Goal: Communication & Community: Answer question/provide support

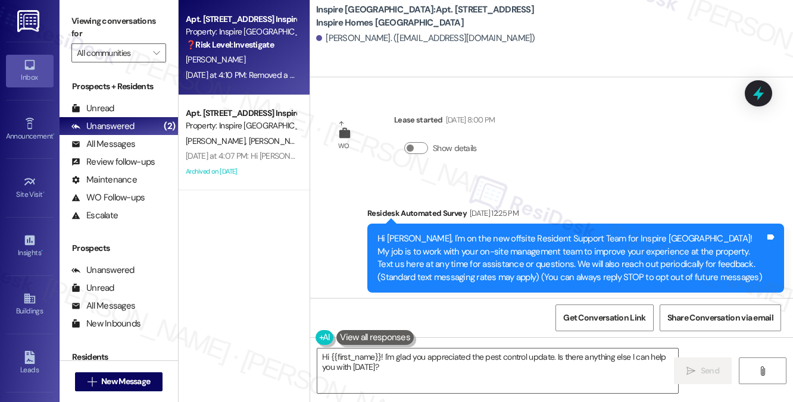
scroll to position [2345, 0]
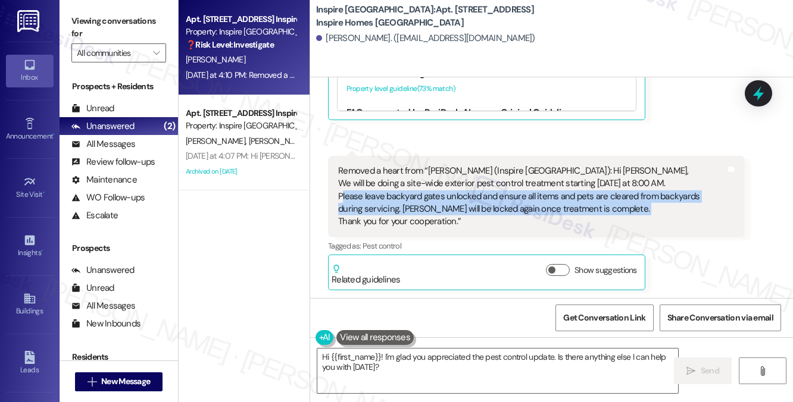
click at [471, 209] on div "Removed a heart from “[PERSON_NAME] (Inspire [GEOGRAPHIC_DATA]): Hi Aeryal, We …" at bounding box center [531, 197] width 387 height 64
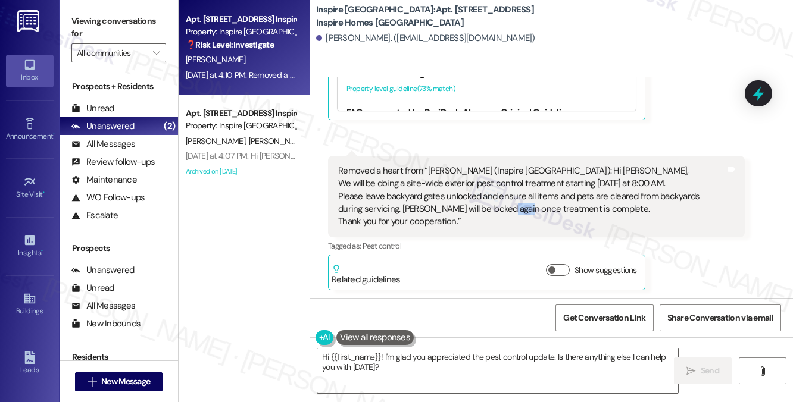
click at [471, 209] on div "Removed a heart from “[PERSON_NAME] (Inspire [GEOGRAPHIC_DATA]): Hi Aeryal, We …" at bounding box center [531, 197] width 387 height 64
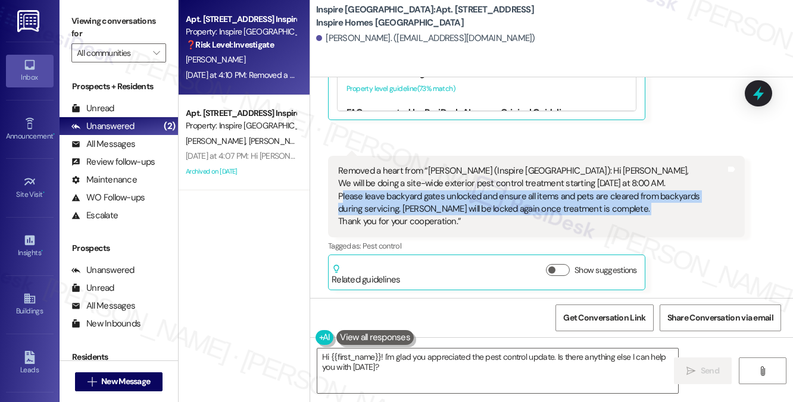
click at [471, 209] on div "Removed a heart from “[PERSON_NAME] (Inspire [GEOGRAPHIC_DATA]): Hi Aeryal, We …" at bounding box center [531, 197] width 387 height 64
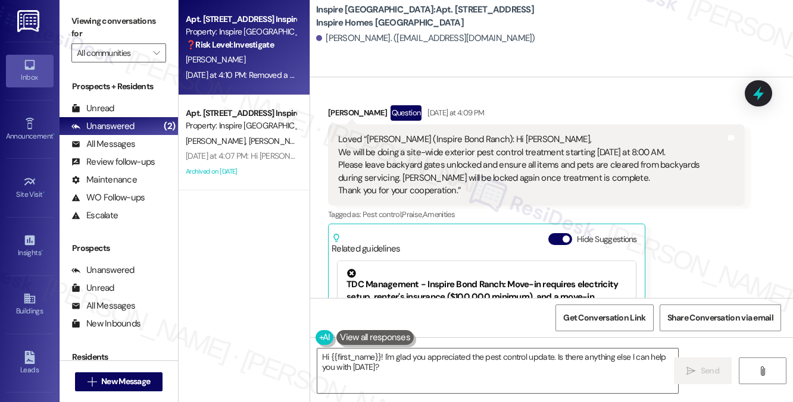
scroll to position [2048, 0]
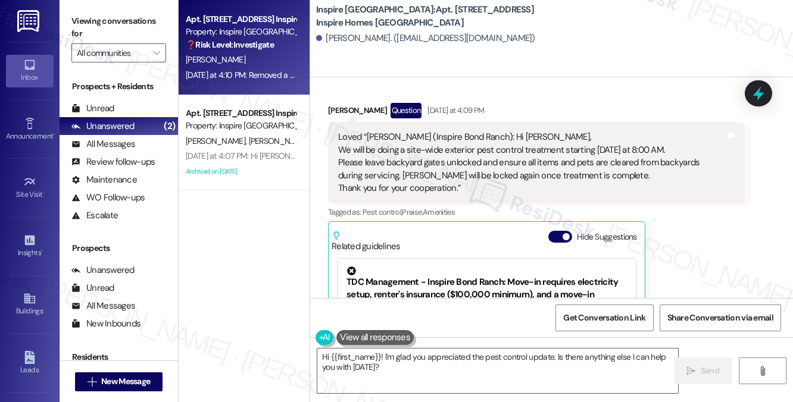
click at [404, 149] on div "Loved “[PERSON_NAME] (Inspire [GEOGRAPHIC_DATA]): Hi Aeryal, We will be doing a…" at bounding box center [531, 163] width 387 height 64
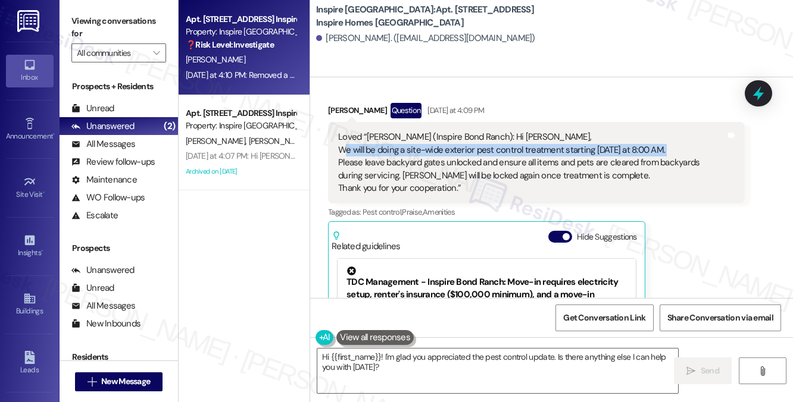
click at [404, 149] on div "Loved “[PERSON_NAME] (Inspire [GEOGRAPHIC_DATA]): Hi Aeryal, We will be doing a…" at bounding box center [531, 163] width 387 height 64
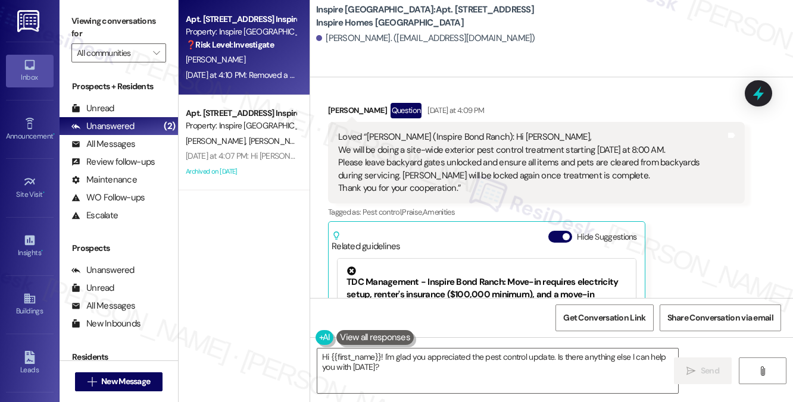
click at [399, 139] on div "Loved “[PERSON_NAME] (Inspire [GEOGRAPHIC_DATA]): Hi Aeryal, We will be doing a…" at bounding box center [531, 163] width 387 height 64
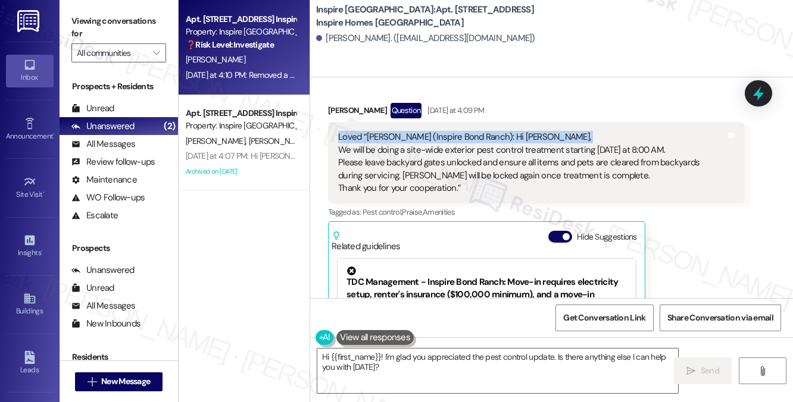
click at [399, 139] on div "Loved “[PERSON_NAME] (Inspire [GEOGRAPHIC_DATA]): Hi Aeryal, We will be doing a…" at bounding box center [531, 163] width 387 height 64
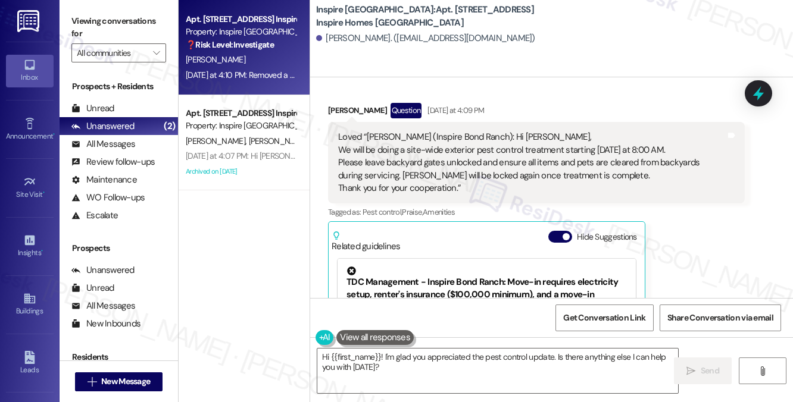
click at [395, 154] on div "Loved “[PERSON_NAME] (Inspire [GEOGRAPHIC_DATA]): Hi Aeryal, We will be doing a…" at bounding box center [531, 163] width 387 height 64
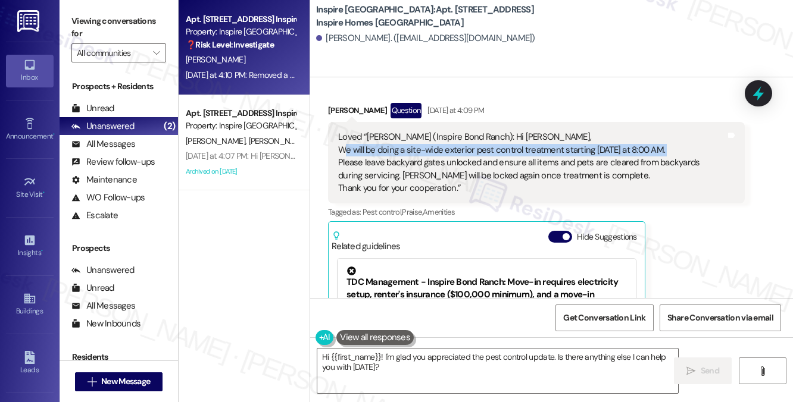
click at [395, 154] on div "Loved “[PERSON_NAME] (Inspire [GEOGRAPHIC_DATA]): Hi Aeryal, We will be doing a…" at bounding box center [531, 163] width 387 height 64
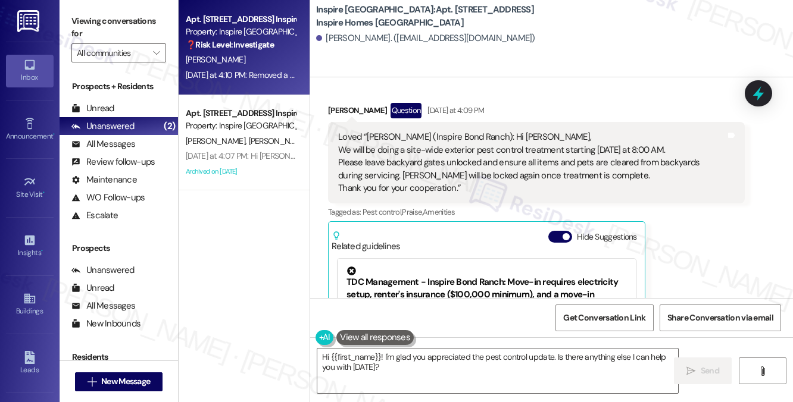
click at [414, 161] on div "Loved “[PERSON_NAME] (Inspire [GEOGRAPHIC_DATA]): Hi Aeryal, We will be doing a…" at bounding box center [531, 163] width 387 height 64
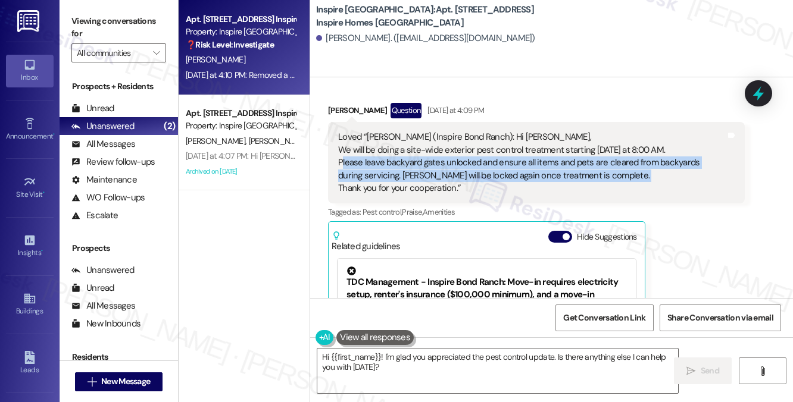
click at [414, 161] on div "Loved “[PERSON_NAME] (Inspire [GEOGRAPHIC_DATA]): Hi Aeryal, We will be doing a…" at bounding box center [531, 163] width 387 height 64
click at [459, 173] on div "Loved “[PERSON_NAME] (Inspire [GEOGRAPHIC_DATA]): Hi Aeryal, We will be doing a…" at bounding box center [531, 163] width 387 height 64
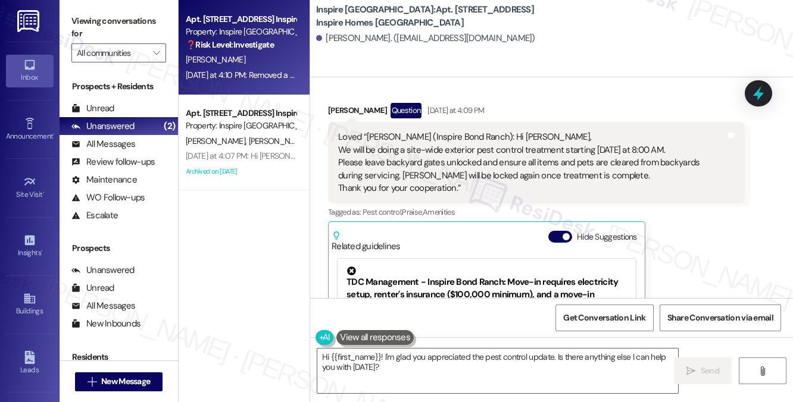
click at [481, 186] on div "Loved “[PERSON_NAME] (Inspire [GEOGRAPHIC_DATA]): Hi Aeryal, We will be doing a…" at bounding box center [531, 163] width 387 height 64
drag, startPoint x: 489, startPoint y: 186, endPoint x: 347, endPoint y: 147, distance: 147.0
click at [338, 151] on div "Loved “[PERSON_NAME] (Inspire [GEOGRAPHIC_DATA]): Hi Aeryal, We will be doing a…" at bounding box center [531, 163] width 387 height 64
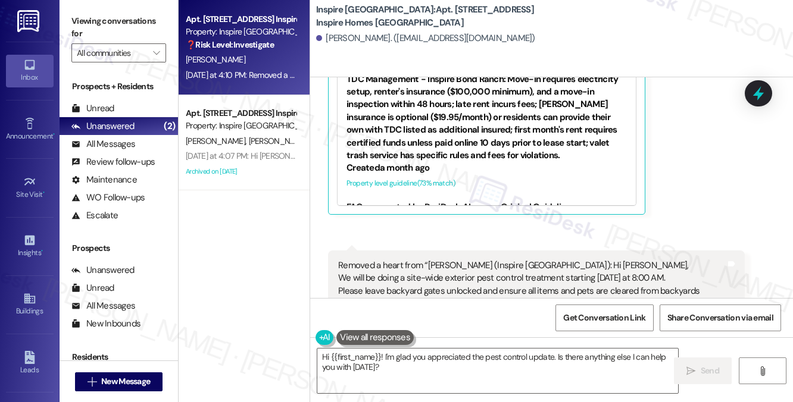
scroll to position [2345, 0]
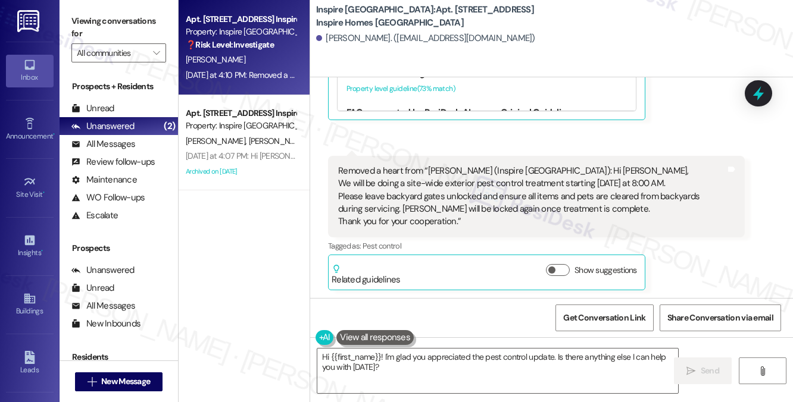
click at [446, 190] on div "Removed a heart from “[PERSON_NAME] (Inspire [GEOGRAPHIC_DATA]): Hi Aeryal, We …" at bounding box center [531, 197] width 387 height 64
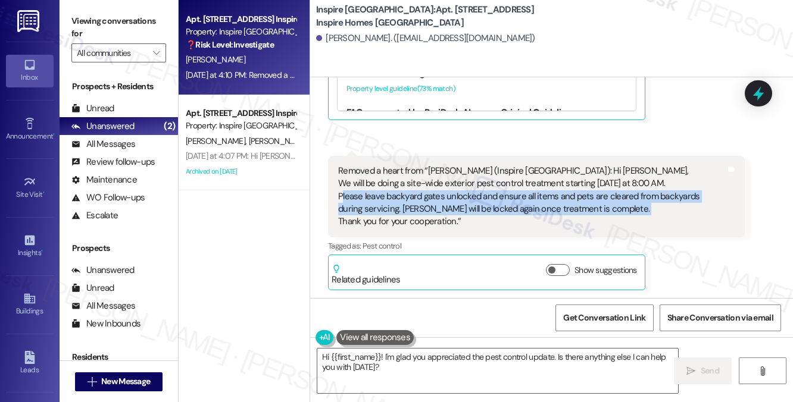
click at [446, 190] on div "Removed a heart from “[PERSON_NAME] (Inspire [GEOGRAPHIC_DATA]): Hi Aeryal, We …" at bounding box center [531, 197] width 387 height 64
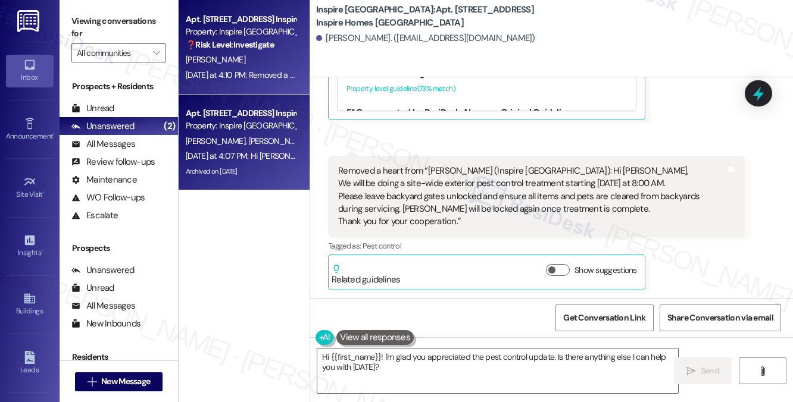
click at [274, 145] on div "[PERSON_NAME] [PERSON_NAME]" at bounding box center [240, 141] width 112 height 15
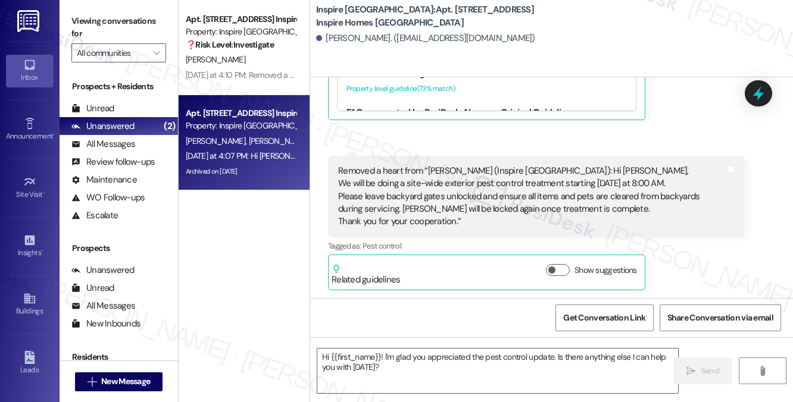
type textarea "Fetching suggested responses. Please feel free to read through the conversation…"
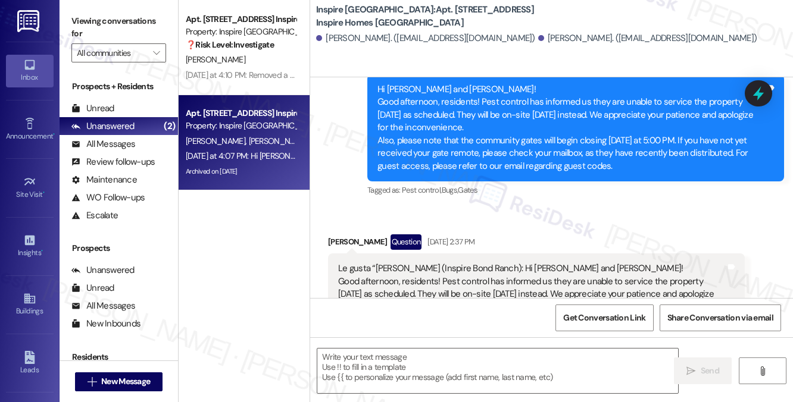
type textarea "Fetching suggested responses. Please feel free to read through the conversation…"
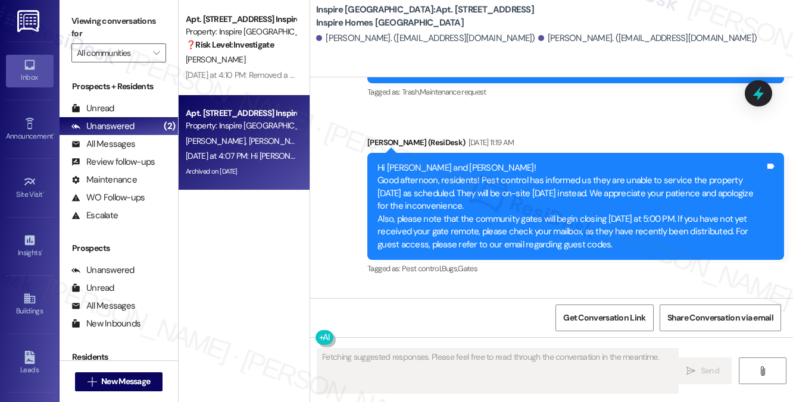
scroll to position [543, 0]
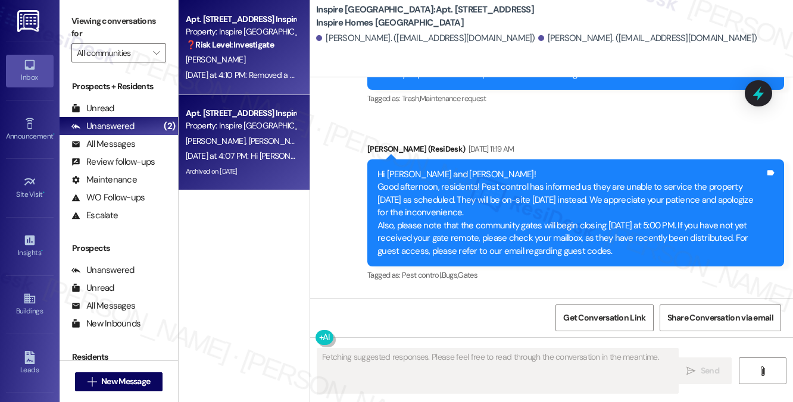
click at [251, 61] on div "[PERSON_NAME]" at bounding box center [240, 59] width 112 height 15
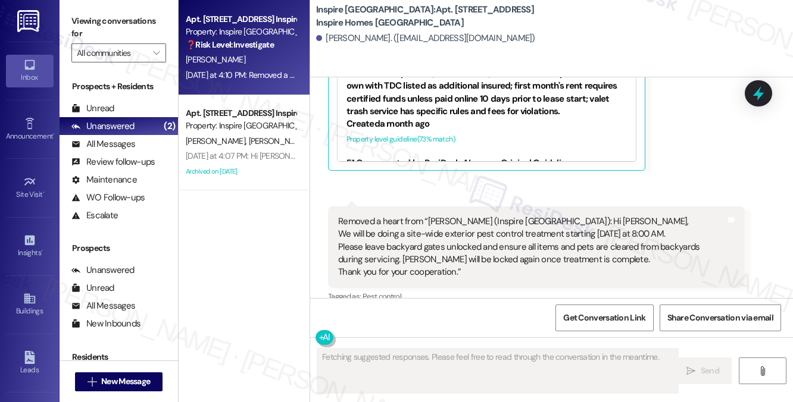
scroll to position [2345, 0]
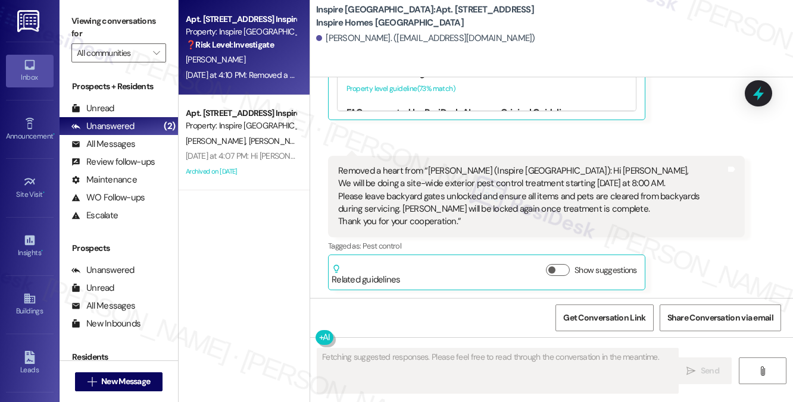
click at [336, 36] on div "[PERSON_NAME]. ([EMAIL_ADDRESS][DOMAIN_NAME])" at bounding box center [425, 38] width 219 height 12
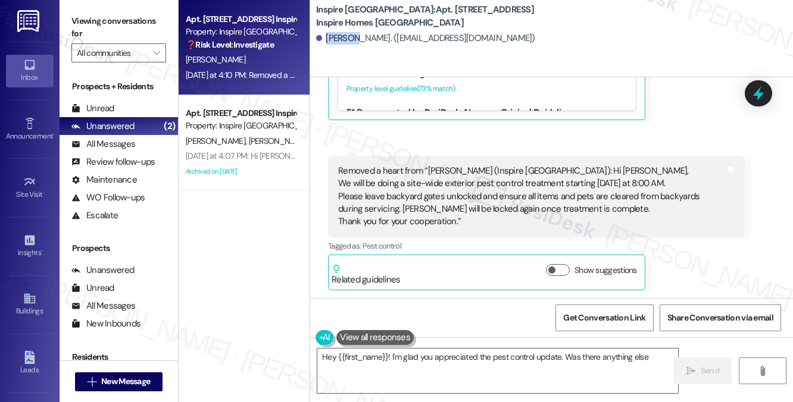
copy div "Aeryal"
click at [540, 357] on textarea "Hey {{first_name}}! I'm glad you appreciated the pest control update. Was there…" at bounding box center [497, 371] width 361 height 45
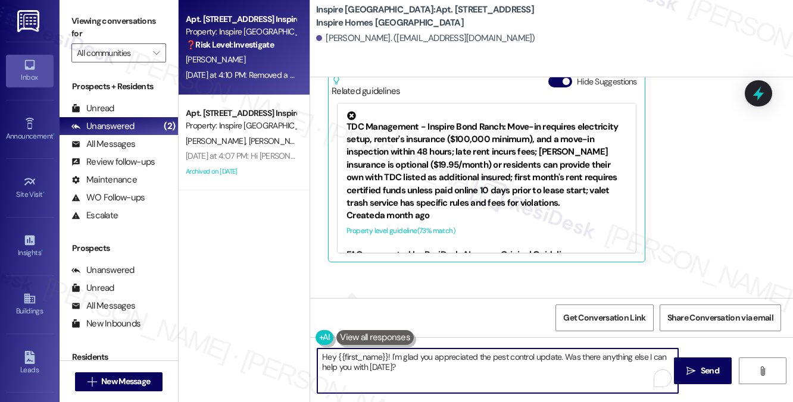
scroll to position [2167, 0]
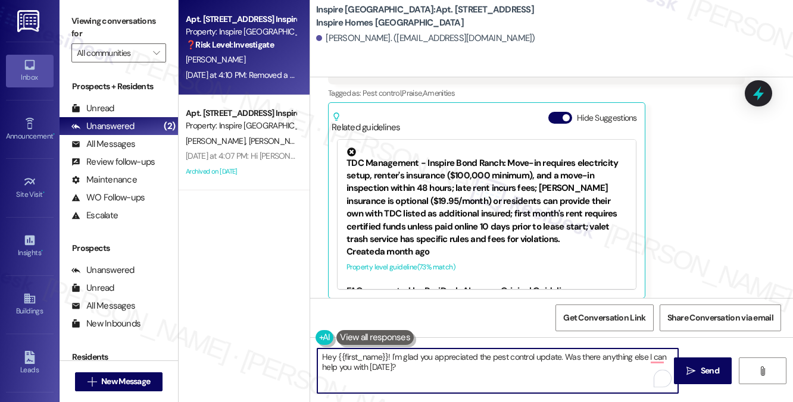
click at [327, 356] on textarea "Hey {{first_name}}! I'm glad you appreciated the pest control update. Was there…" at bounding box center [497, 371] width 361 height 45
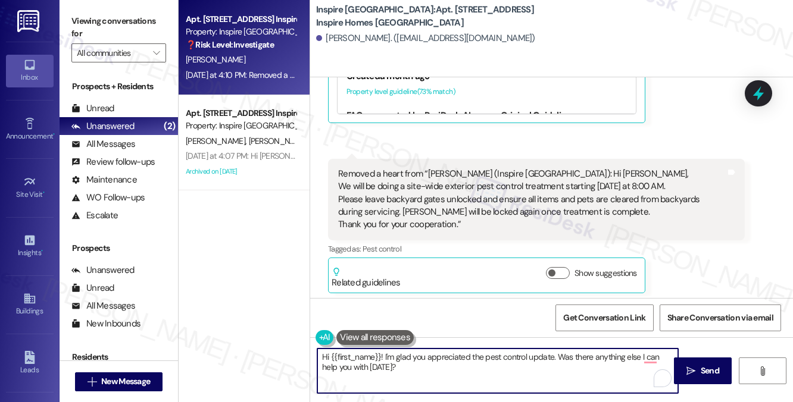
scroll to position [2346, 0]
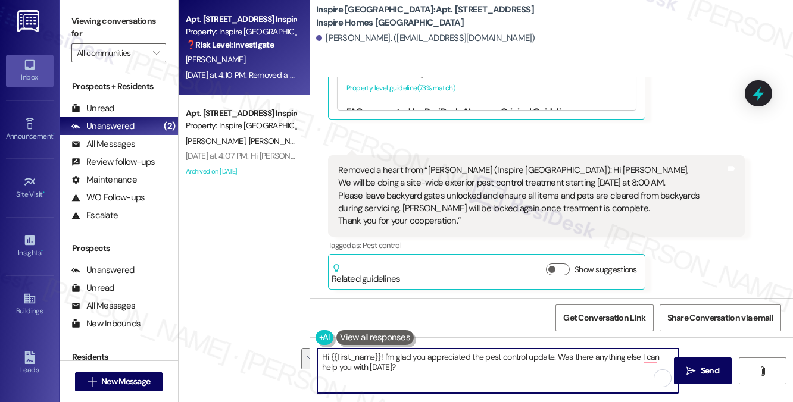
drag, startPoint x: 385, startPoint y: 356, endPoint x: 415, endPoint y: 368, distance: 32.6
click at [415, 368] on textarea "Hi {{first_name}}! I'm glad you appreciated the pest control update. Was there …" at bounding box center [497, 371] width 361 height 45
click at [459, 362] on textarea "Hi {{first_name}}! I hope you're having a great week so far! If you have any qu…" at bounding box center [497, 371] width 361 height 45
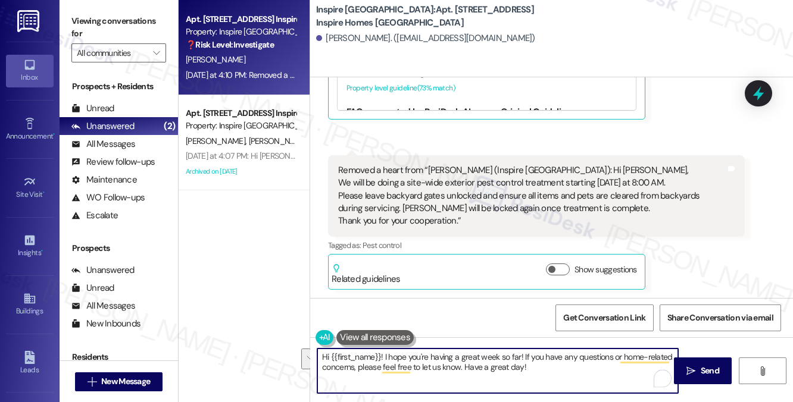
click at [525, 361] on textarea "Hi {{first_name}}! I hope you're having a great week so far! If you have any qu…" at bounding box center [497, 371] width 361 height 45
click at [521, 362] on textarea "Hi {{first_name}}! I hope you're having a great week so far! If you have any qu…" at bounding box center [497, 371] width 361 height 45
drag, startPoint x: 496, startPoint y: 357, endPoint x: 518, endPoint y: 358, distance: 22.1
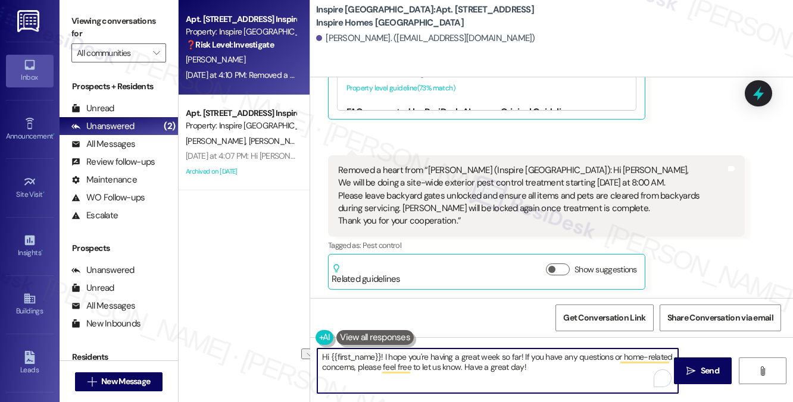
click at [518, 358] on textarea "Hi {{first_name}}! I hope you're having a great week so far! If you have any qu…" at bounding box center [497, 371] width 361 height 45
click at [537, 367] on textarea "Hi {{first_name}}! I hope you're having a great week! If you have any questions…" at bounding box center [497, 371] width 361 height 45
drag, startPoint x: 529, startPoint y: 371, endPoint x: 463, endPoint y: 371, distance: 66.1
click at [463, 371] on textarea "Hi {{first_name}}! I hope you're having a great week! If you have any questions…" at bounding box center [497, 371] width 361 height 45
type textarea "Hi {{first_name}}! I hope you're having a great week! If you have any questions…"
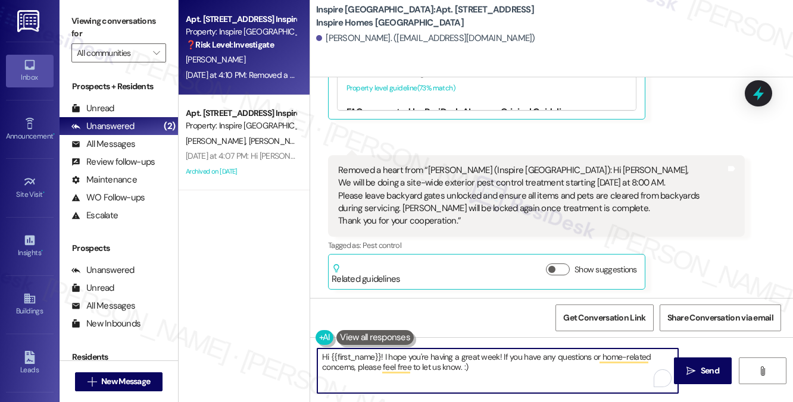
click at [489, 373] on textarea "Hi {{first_name}}! I hope you're having a great week! If you have any questions…" at bounding box center [497, 371] width 361 height 45
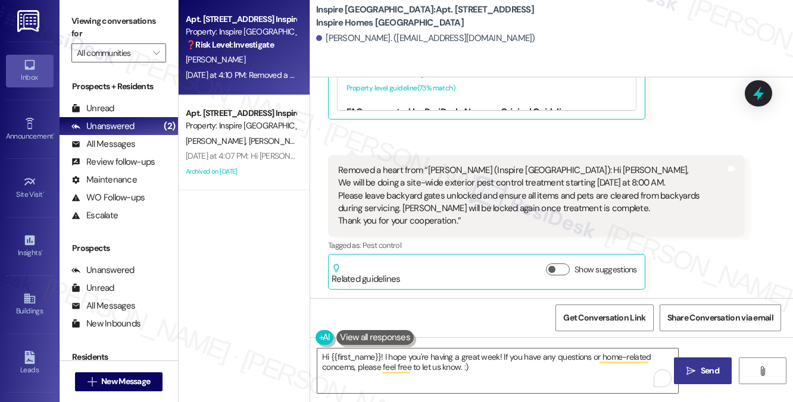
click at [684, 371] on span " Send" at bounding box center [702, 371] width 37 height 12
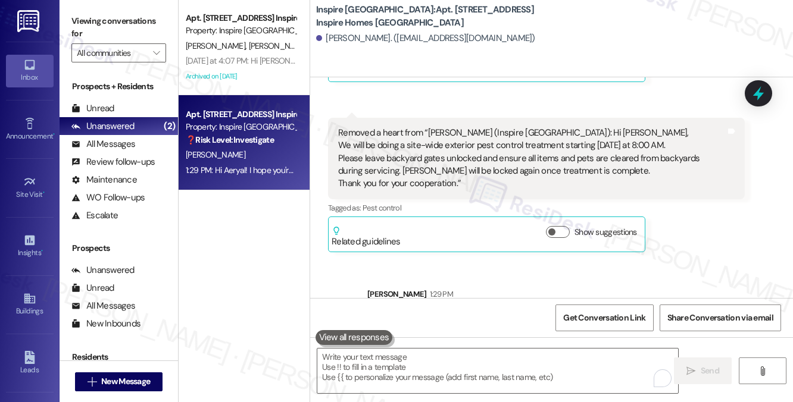
scroll to position [2442, 0]
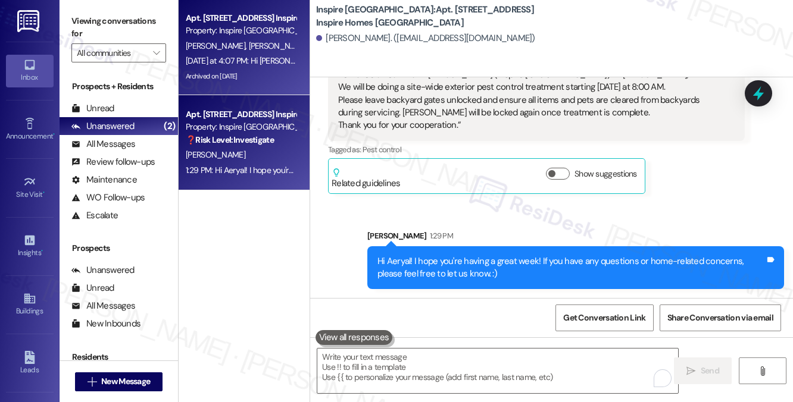
click at [266, 95] on div "Apt. [STREET_ADDRESS], 1 Inspire Homes Bonds Ranch Property: Inspire [GEOGRAPHI…" at bounding box center [244, 47] width 131 height 95
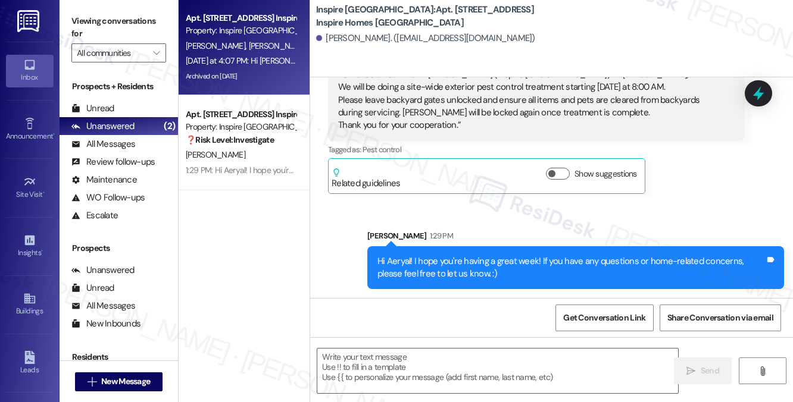
type textarea "Fetching suggested responses. Please feel free to read through the conversation…"
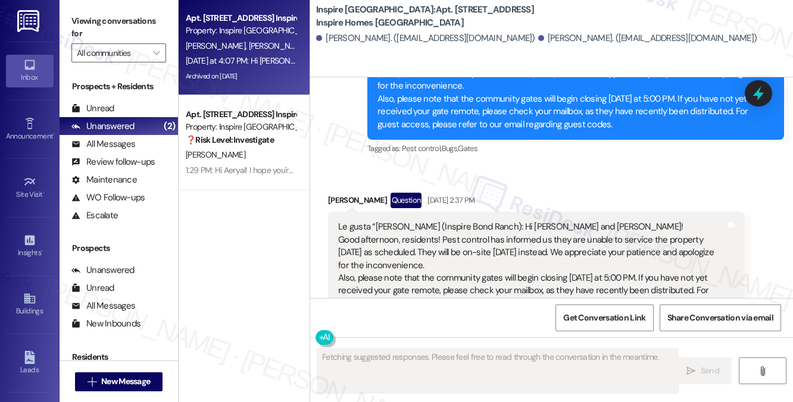
scroll to position [543, 0]
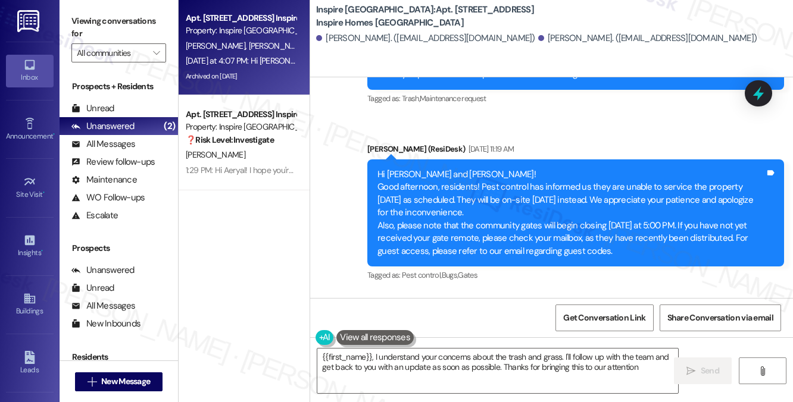
type textarea "{{first_name}}, I understand your concerns about the trash and grass. I'll foll…"
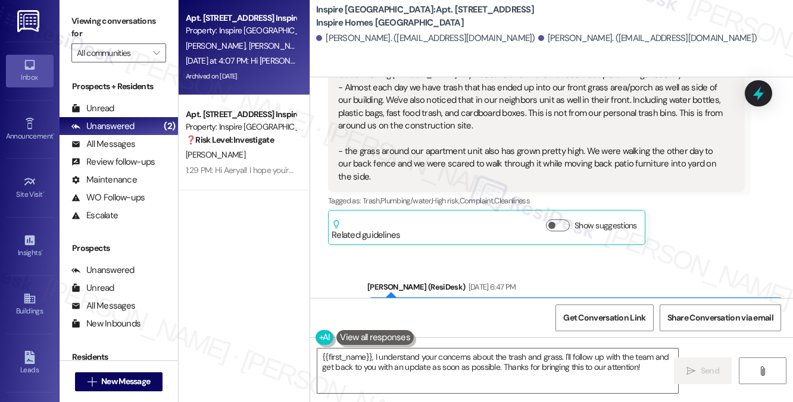
scroll to position [186, 0]
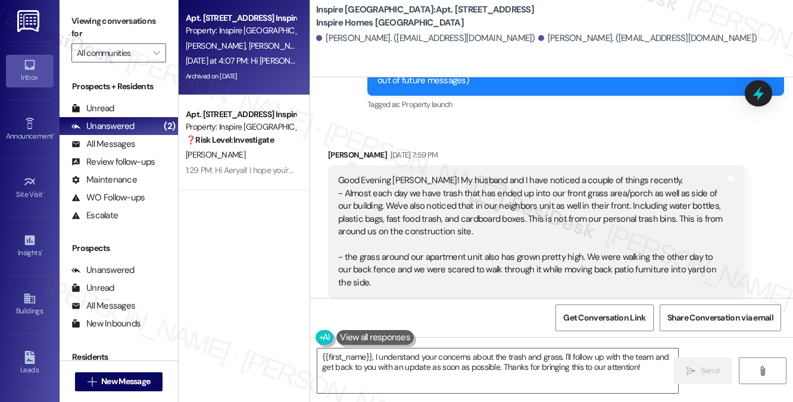
click at [437, 196] on div "Good Evening [PERSON_NAME]! My husband and I have noticed a couple of things re…" at bounding box center [531, 231] width 387 height 115
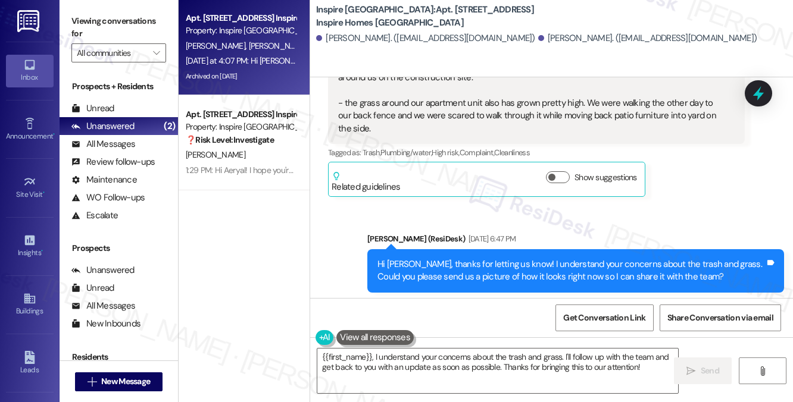
scroll to position [424, 0]
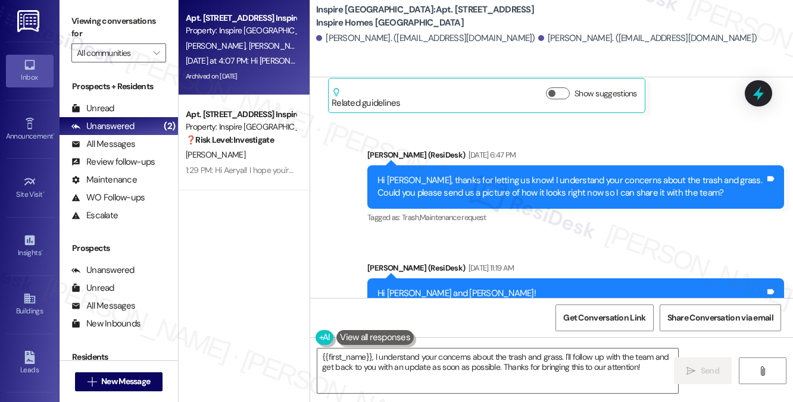
click at [452, 177] on div "Hi [PERSON_NAME], thanks for letting us know! I understand your concerns about …" at bounding box center [570, 187] width 387 height 26
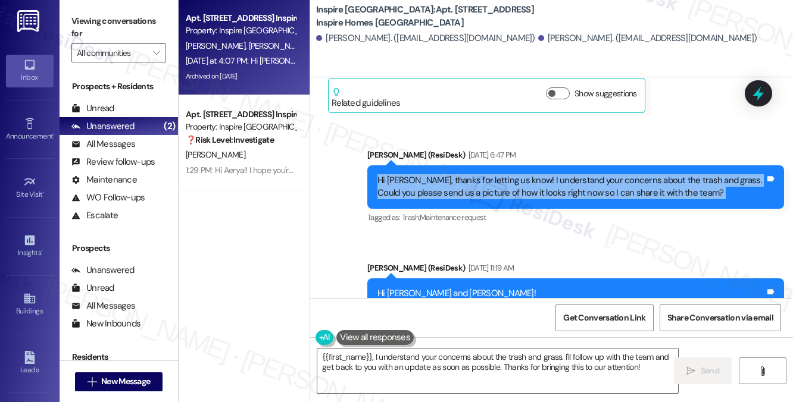
click at [452, 177] on div "Hi [PERSON_NAME], thanks for letting us know! I understand your concerns about …" at bounding box center [570, 187] width 387 height 26
click at [452, 176] on div "Hi [PERSON_NAME], thanks for letting us know! I understand your concerns about …" at bounding box center [570, 187] width 387 height 26
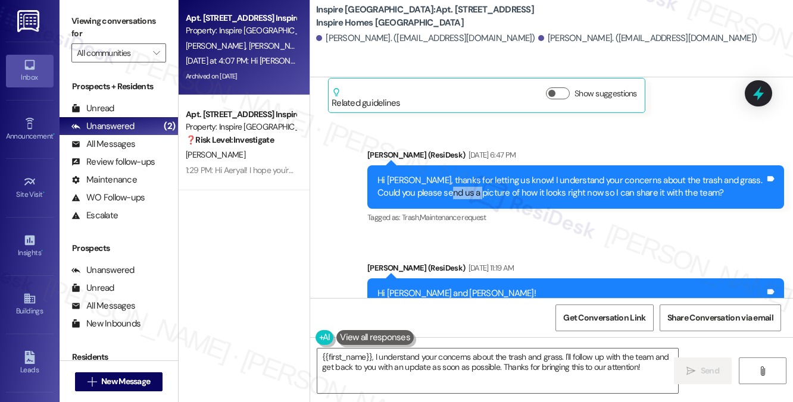
click at [452, 176] on div "Hi [PERSON_NAME], thanks for letting us know! I understand your concerns about …" at bounding box center [570, 187] width 387 height 26
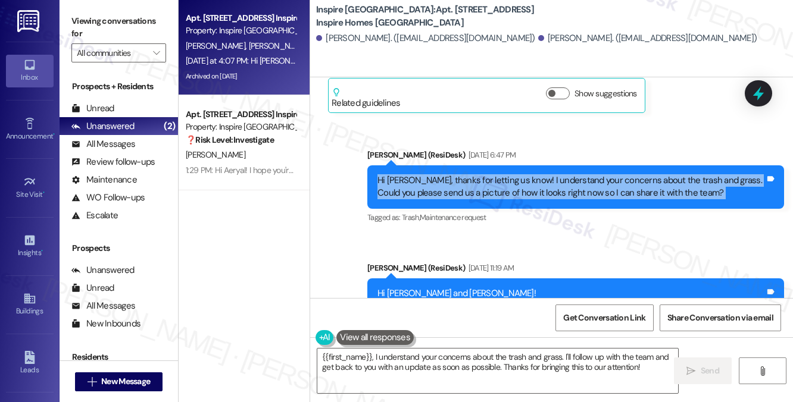
click at [452, 176] on div "Hi [PERSON_NAME], thanks for letting us know! I understand your concerns about …" at bounding box center [570, 187] width 387 height 26
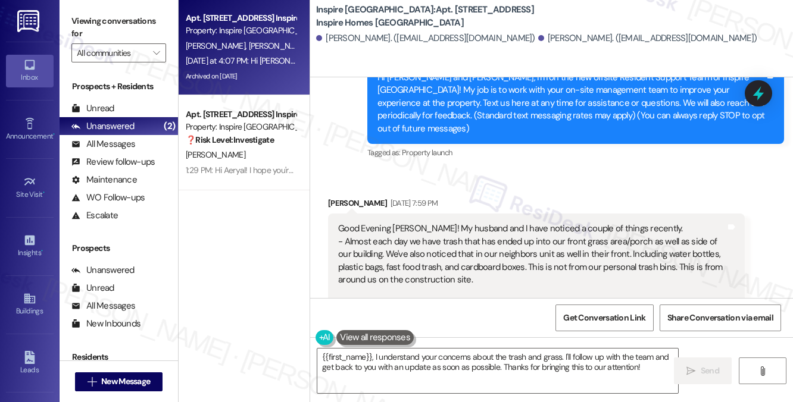
scroll to position [238, 0]
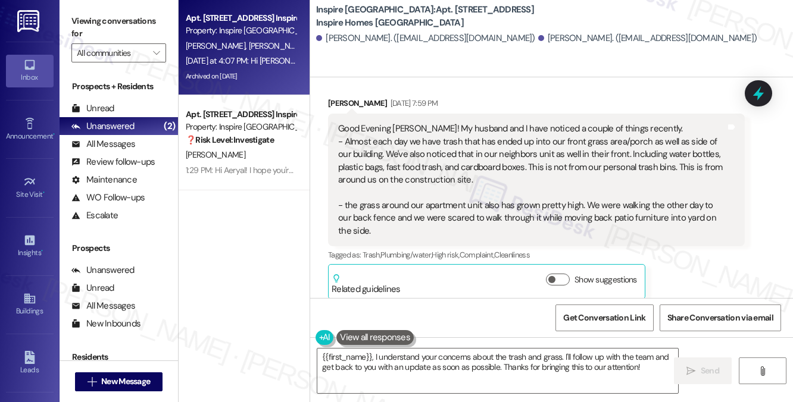
click at [476, 196] on div "Good Evening [PERSON_NAME]! My husband and I have noticed a couple of things re…" at bounding box center [531, 180] width 387 height 115
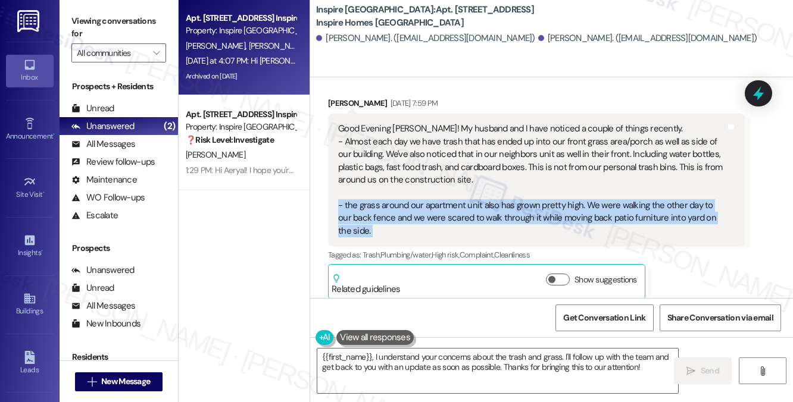
click at [476, 196] on div "Good Evening [PERSON_NAME]! My husband and I have noticed a couple of things re…" at bounding box center [531, 180] width 387 height 115
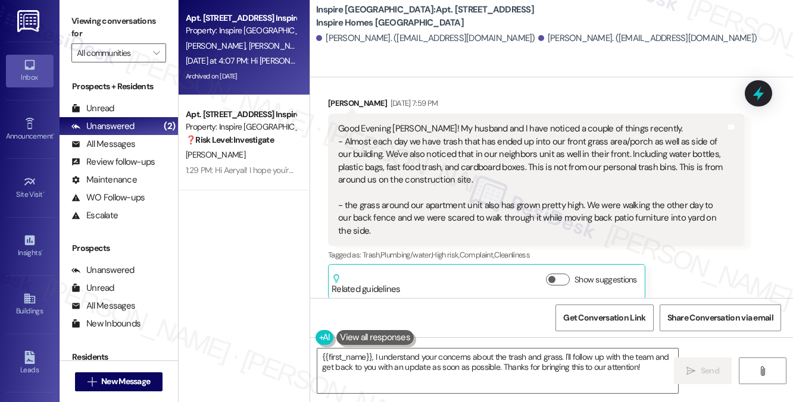
click at [511, 142] on div "Good Evening [PERSON_NAME]! My husband and I have noticed a couple of things re…" at bounding box center [531, 180] width 387 height 115
click at [512, 142] on div "Good Evening [PERSON_NAME]! My husband and I have noticed a couple of things re…" at bounding box center [531, 180] width 387 height 115
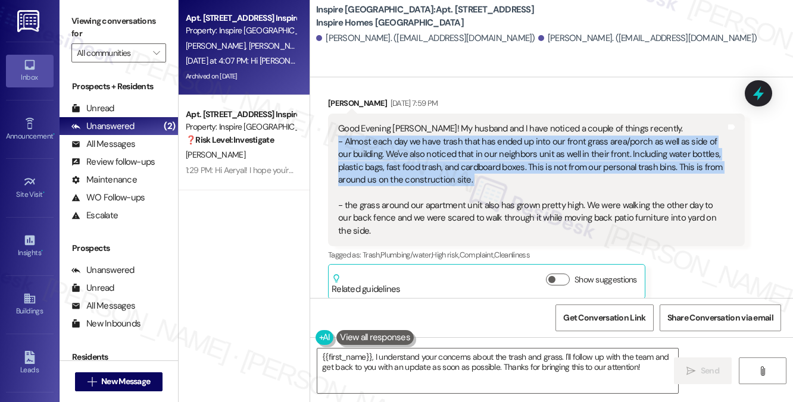
click at [512, 142] on div "Good Evening [PERSON_NAME]! My husband and I have noticed a couple of things re…" at bounding box center [531, 180] width 387 height 115
click at [490, 152] on div "Good Evening [PERSON_NAME]! My husband and I have noticed a couple of things re…" at bounding box center [531, 180] width 387 height 115
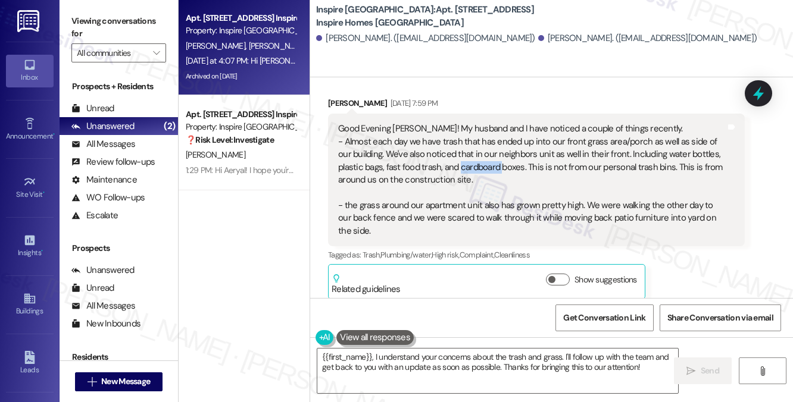
click at [490, 152] on div "Good Evening [PERSON_NAME]! My husband and I have noticed a couple of things re…" at bounding box center [531, 180] width 387 height 115
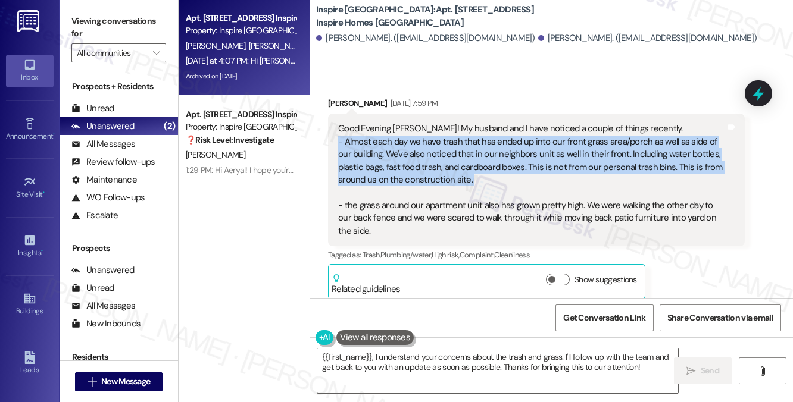
click at [490, 152] on div "Good Evening [PERSON_NAME]! My husband and I have noticed a couple of things re…" at bounding box center [531, 180] width 387 height 115
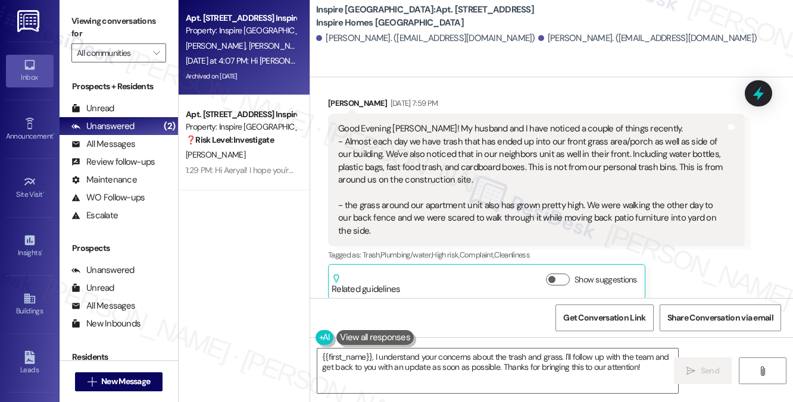
click at [423, 219] on div "Good Evening [PERSON_NAME]! My husband and I have noticed a couple of things re…" at bounding box center [531, 180] width 387 height 115
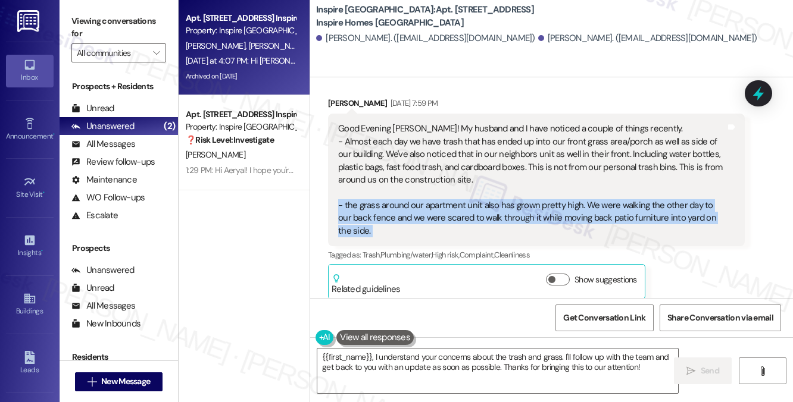
click at [423, 219] on div "Good Evening [PERSON_NAME]! My husband and I have noticed a couple of things re…" at bounding box center [531, 180] width 387 height 115
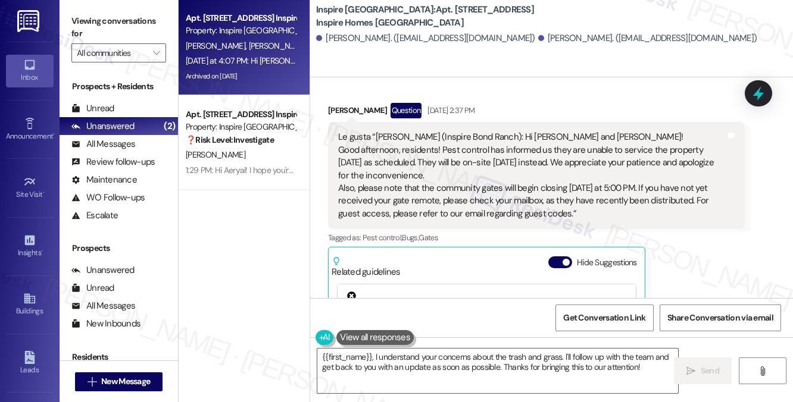
scroll to position [774, 0]
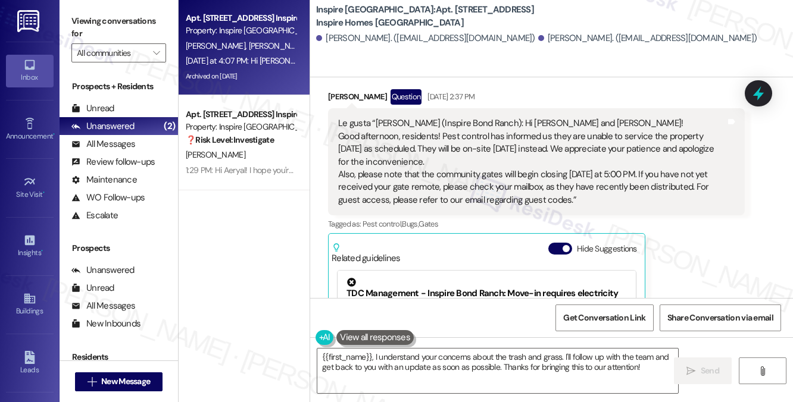
click at [428, 163] on div "Le gusta “[PERSON_NAME] (Inspire Bond Ranch): Hi [PERSON_NAME] and [PERSON_NAME…" at bounding box center [531, 161] width 387 height 89
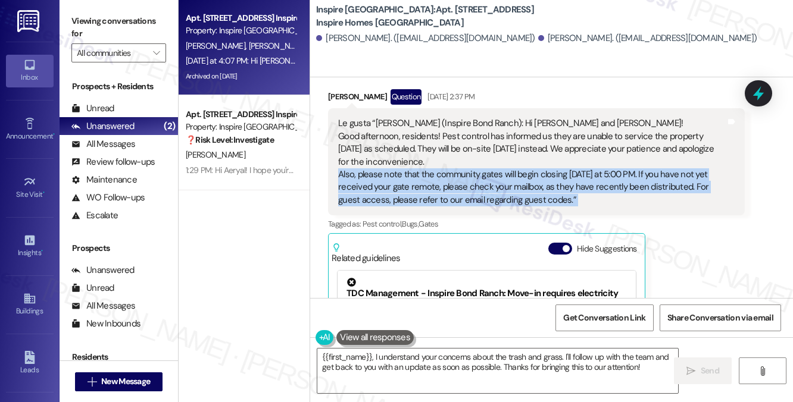
click at [428, 163] on div "Le gusta “[PERSON_NAME] (Inspire Bond Ranch): Hi [PERSON_NAME] and [PERSON_NAME…" at bounding box center [531, 161] width 387 height 89
click at [492, 172] on div "Le gusta “[PERSON_NAME] (Inspire Bond Ranch): Hi [PERSON_NAME] and [PERSON_NAME…" at bounding box center [531, 161] width 387 height 89
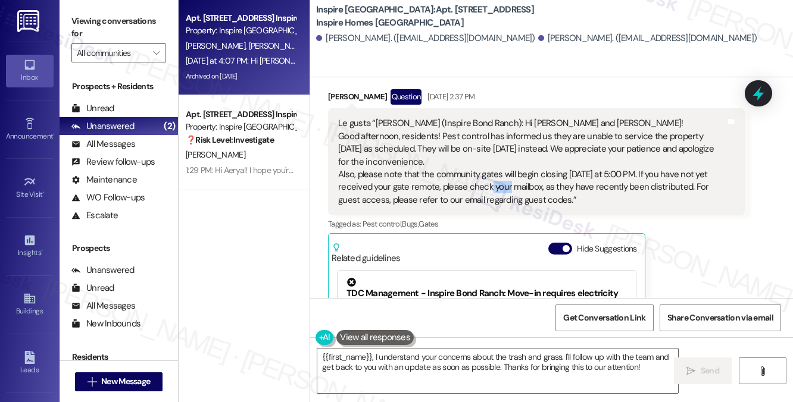
click at [492, 172] on div "Le gusta “[PERSON_NAME] (Inspire Bond Ranch): Hi [PERSON_NAME] and [PERSON_NAME…" at bounding box center [531, 161] width 387 height 89
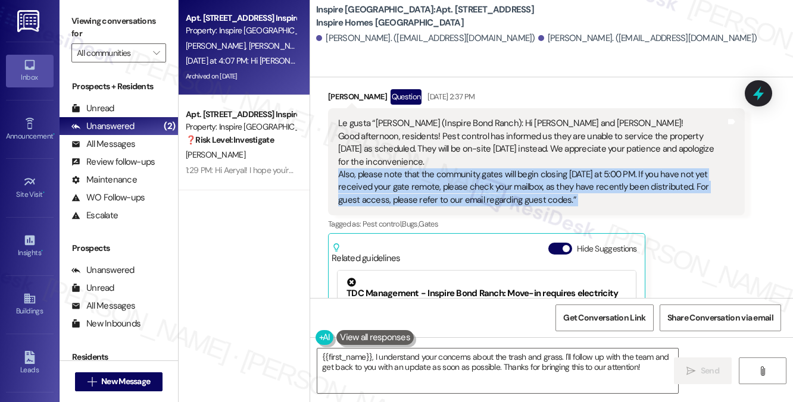
click at [492, 172] on div "Le gusta “[PERSON_NAME] (Inspire Bond Ranch): Hi [PERSON_NAME] and [PERSON_NAME…" at bounding box center [531, 161] width 387 height 89
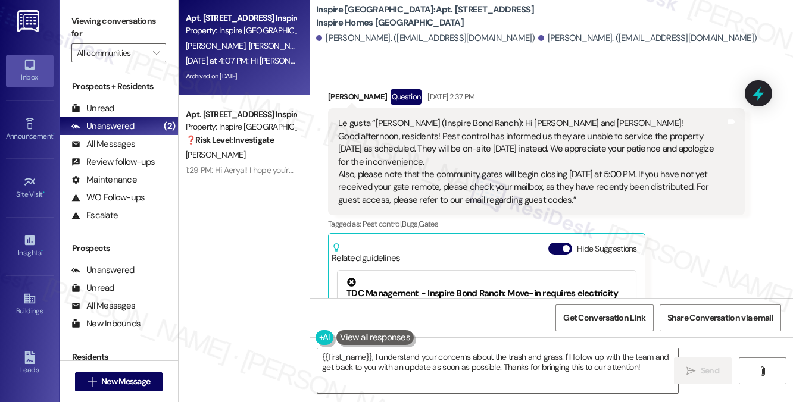
click at [390, 127] on div "Le gusta “[PERSON_NAME] (Inspire Bond Ranch): Hi [PERSON_NAME] and [PERSON_NAME…" at bounding box center [531, 161] width 387 height 89
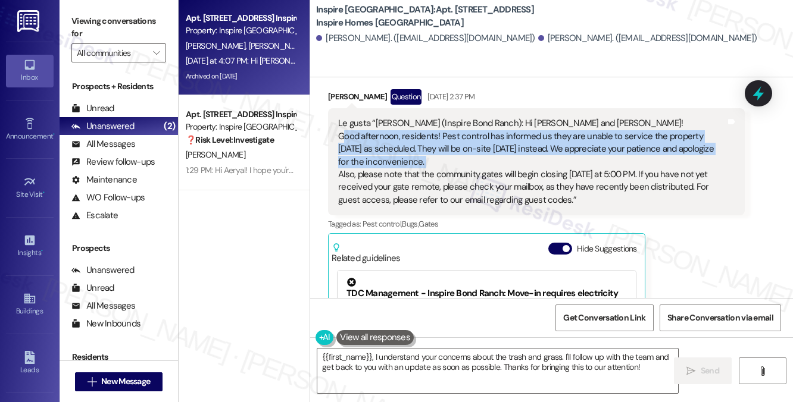
click at [390, 127] on div "Le gusta “[PERSON_NAME] (Inspire Bond Ranch): Hi [PERSON_NAME] and [PERSON_NAME…" at bounding box center [531, 161] width 387 height 89
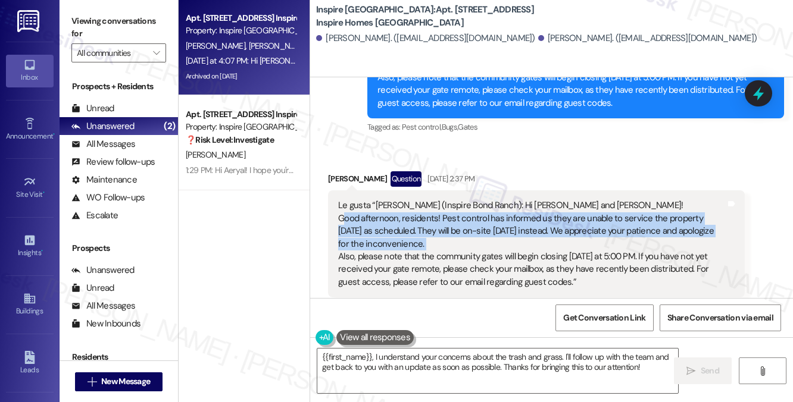
scroll to position [595, 0]
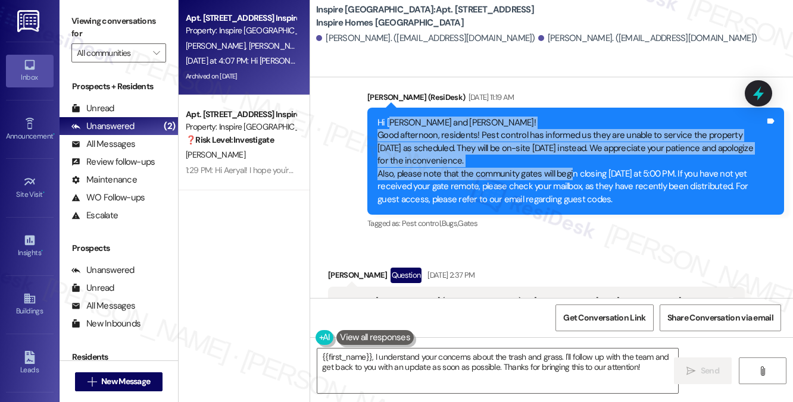
drag, startPoint x: 391, startPoint y: 111, endPoint x: 576, endPoint y: 168, distance: 193.9
click at [576, 168] on div "Hi [PERSON_NAME] and [PERSON_NAME]! Good afternoon, residents! Pest control has…" at bounding box center [570, 161] width 387 height 89
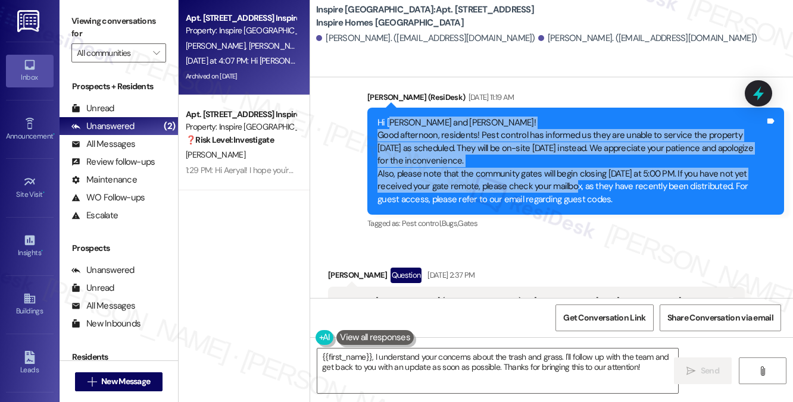
click at [576, 168] on div "Hi [PERSON_NAME] and [PERSON_NAME]! Good afternoon, residents! Pest control has…" at bounding box center [570, 161] width 387 height 89
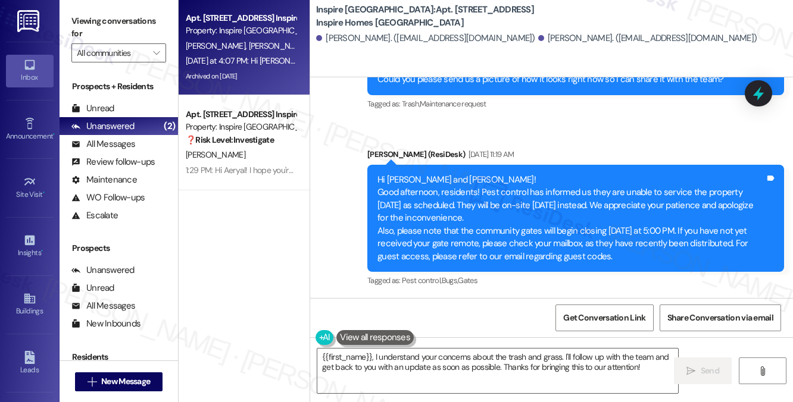
scroll to position [476, 0]
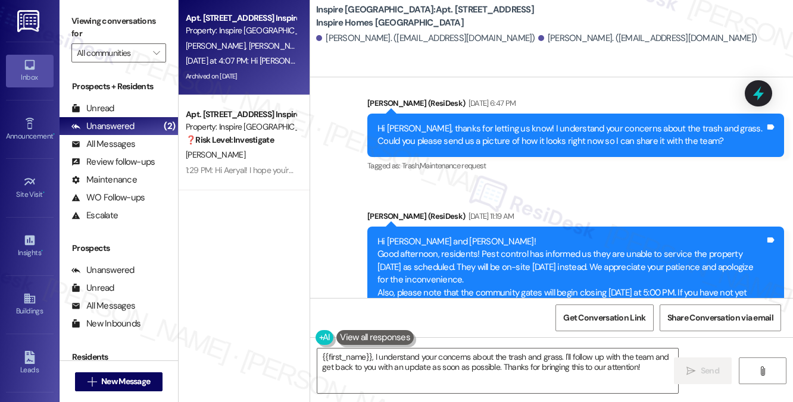
click at [465, 130] on div "Hi [PERSON_NAME], thanks for letting us know! I understand your concerns about …" at bounding box center [570, 136] width 387 height 26
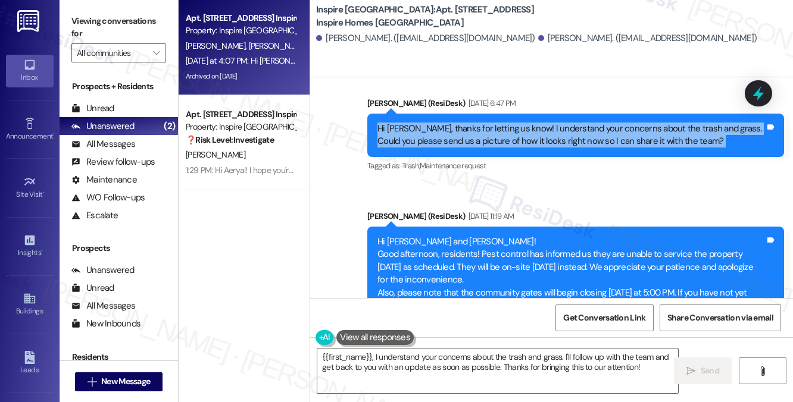
click at [465, 130] on div "Hi [PERSON_NAME], thanks for letting us know! I understand your concerns about …" at bounding box center [570, 136] width 387 height 26
click at [474, 132] on div "Hi [PERSON_NAME], thanks for letting us know! I understand your concerns about …" at bounding box center [570, 136] width 387 height 26
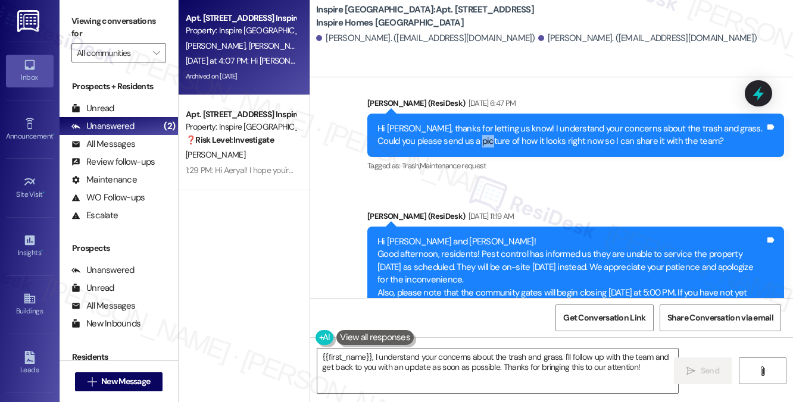
click at [474, 132] on div "Hi [PERSON_NAME], thanks for letting us know! I understand your concerns about …" at bounding box center [570, 136] width 387 height 26
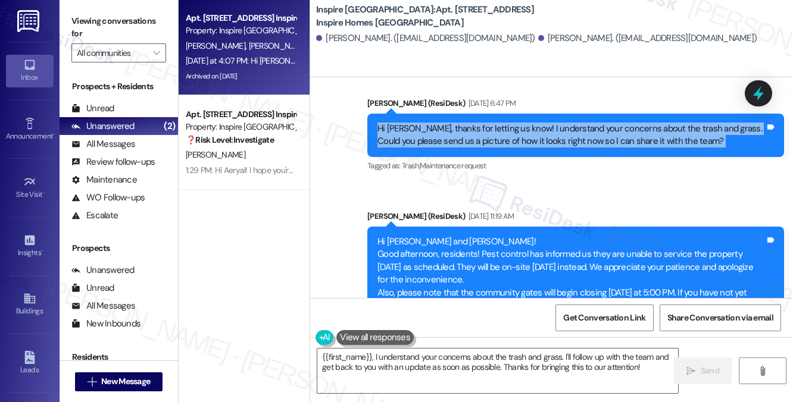
click at [474, 132] on div "Hi [PERSON_NAME], thanks for letting us know! I understand your concerns about …" at bounding box center [570, 136] width 387 height 26
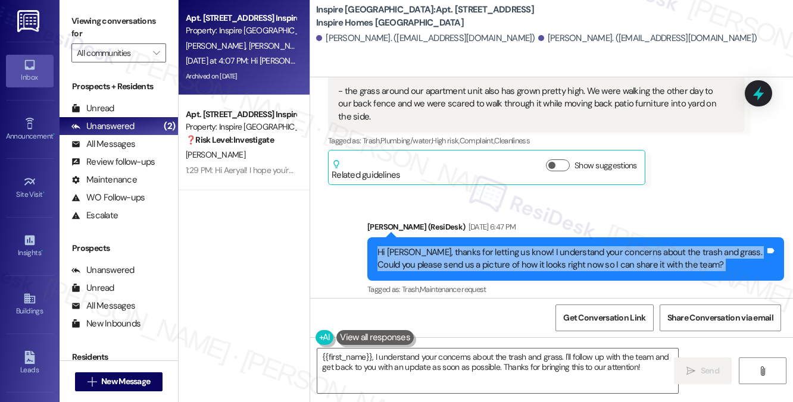
scroll to position [238, 0]
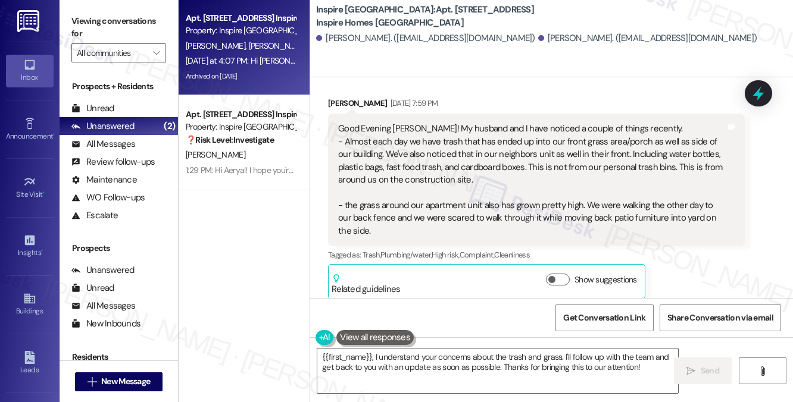
click at [528, 196] on div "Good Evening [PERSON_NAME]! My husband and I have noticed a couple of things re…" at bounding box center [531, 180] width 387 height 115
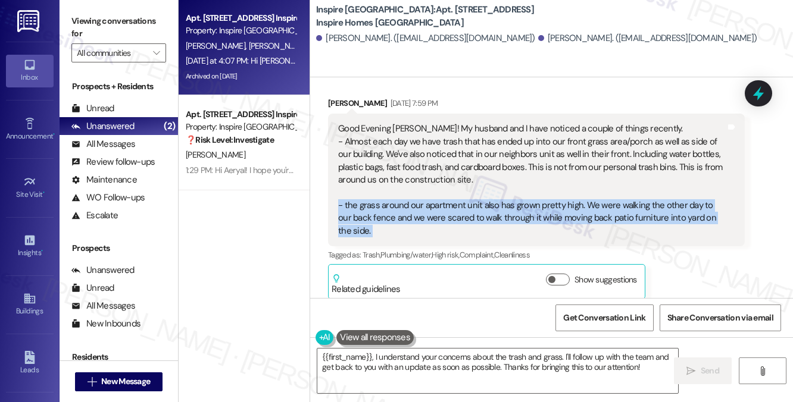
click at [528, 196] on div "Good Evening [PERSON_NAME]! My husband and I have noticed a couple of things re…" at bounding box center [531, 180] width 387 height 115
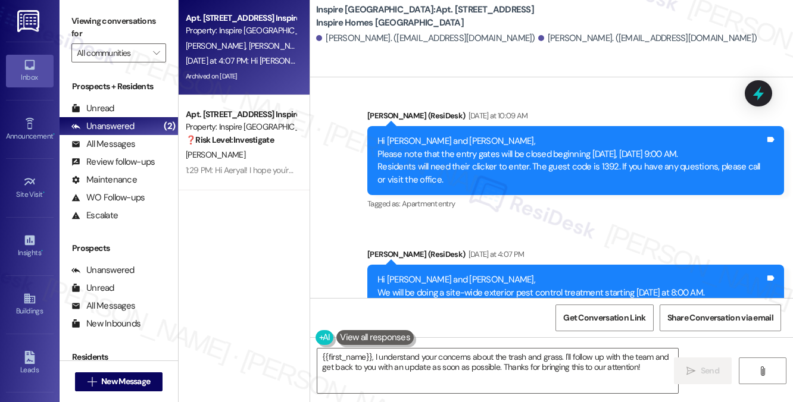
scroll to position [1309, 0]
